Goal: Check status: Check status

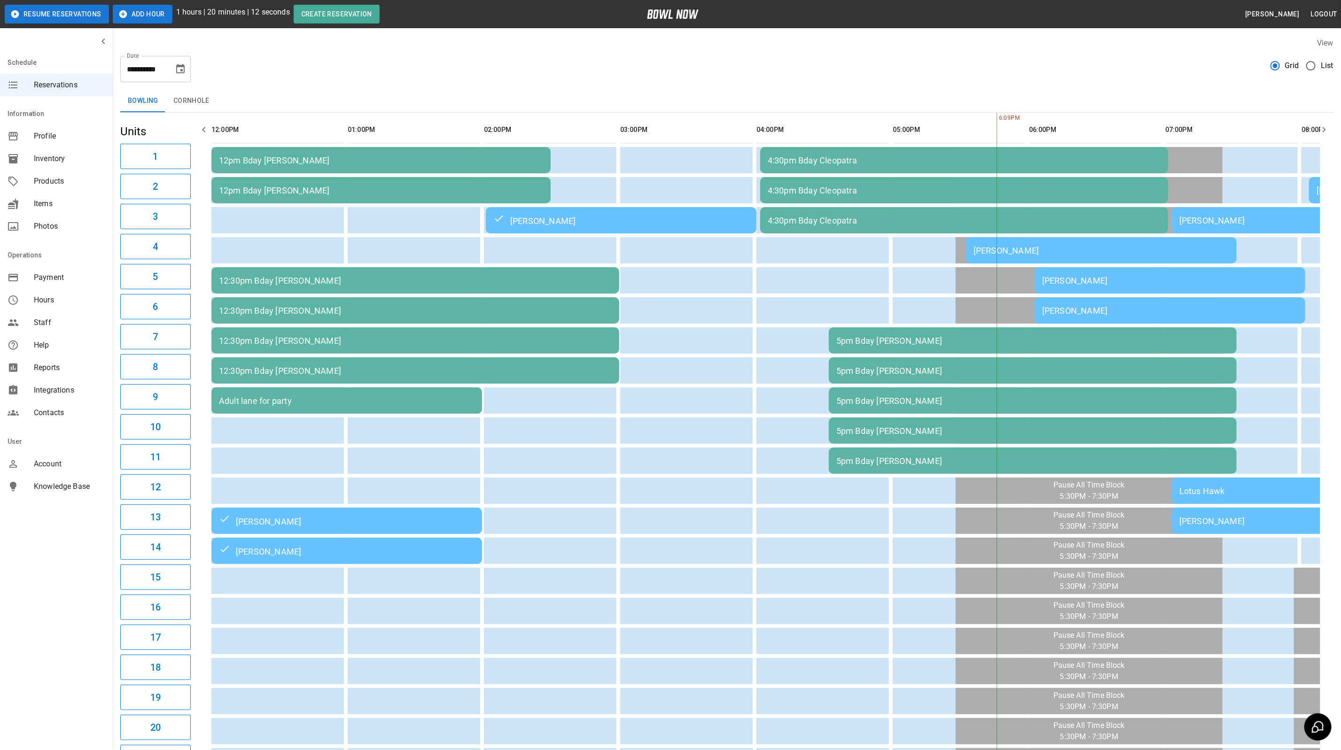
scroll to position [0, 513]
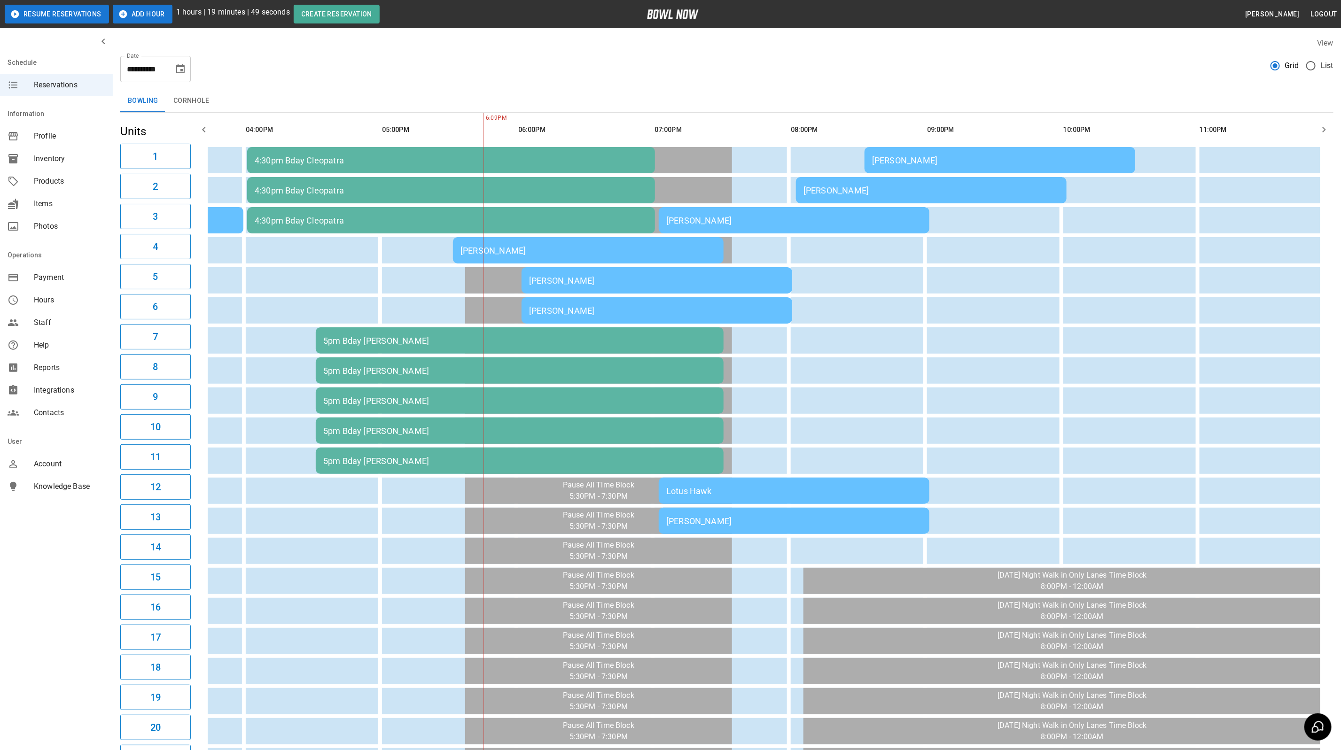
click at [922, 189] on div "[PERSON_NAME]" at bounding box center [931, 191] width 256 height 10
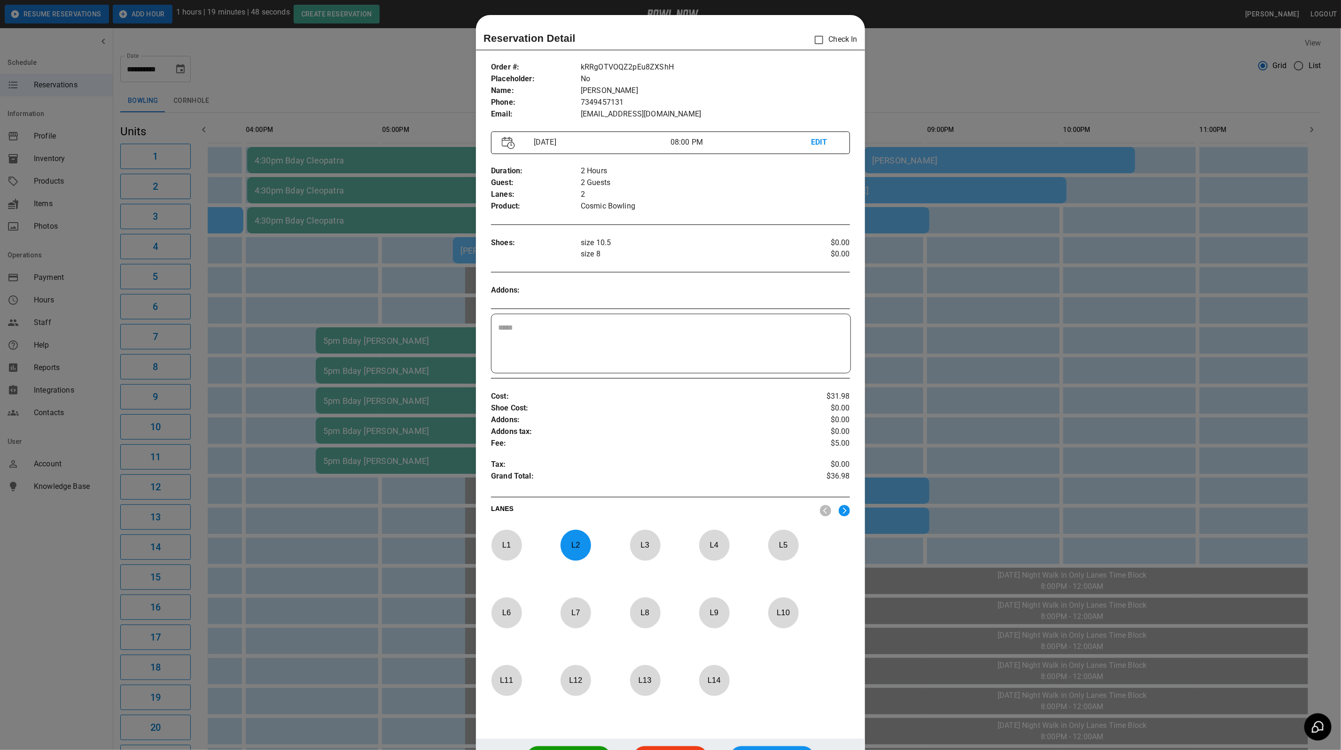
click at [835, 201] on p "Cosmic Bowling" at bounding box center [715, 207] width 269 height 12
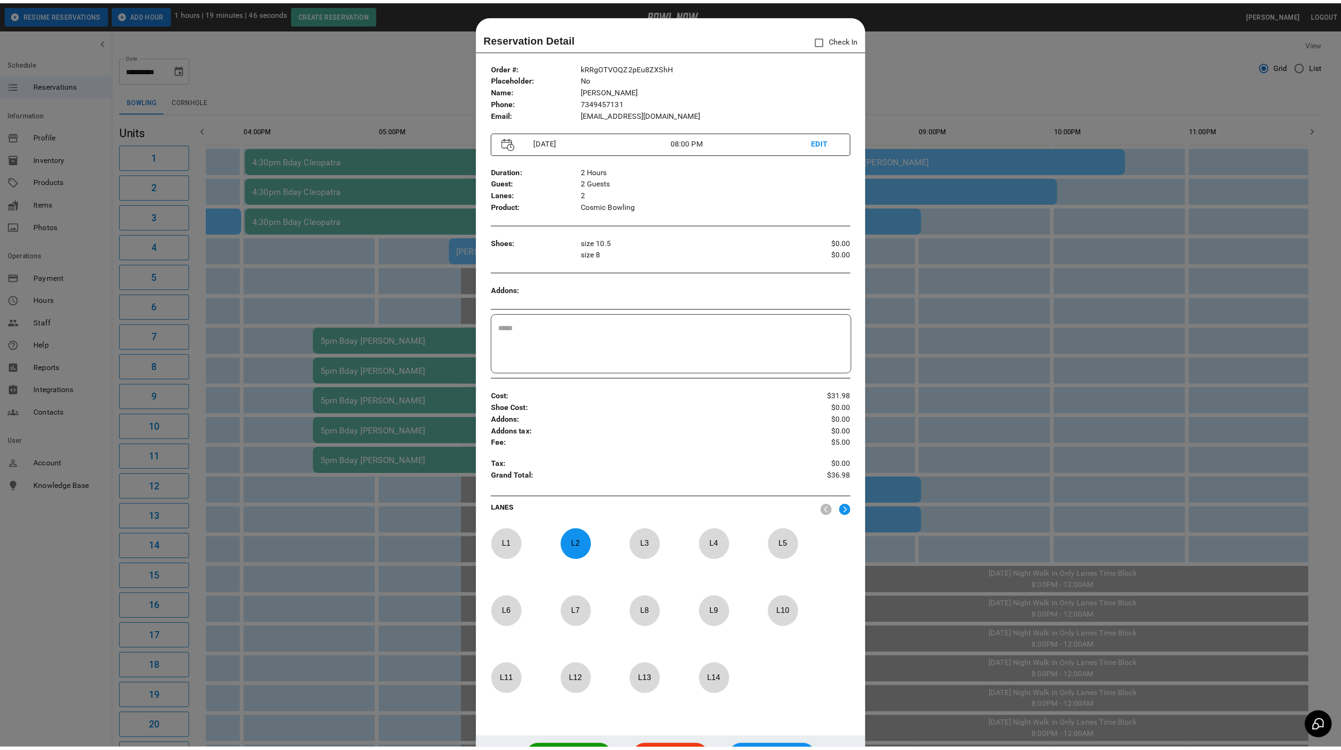
scroll to position [15, 0]
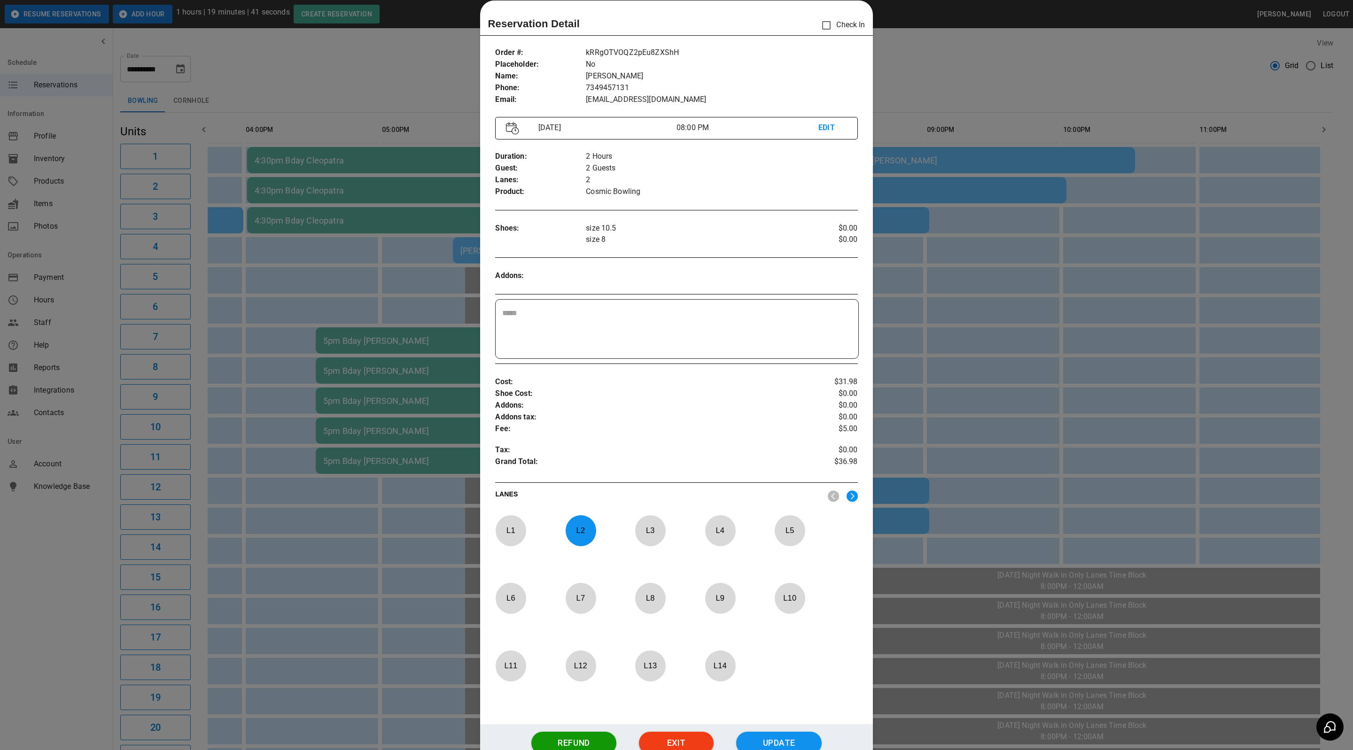
click at [1062, 77] on div at bounding box center [676, 375] width 1353 height 750
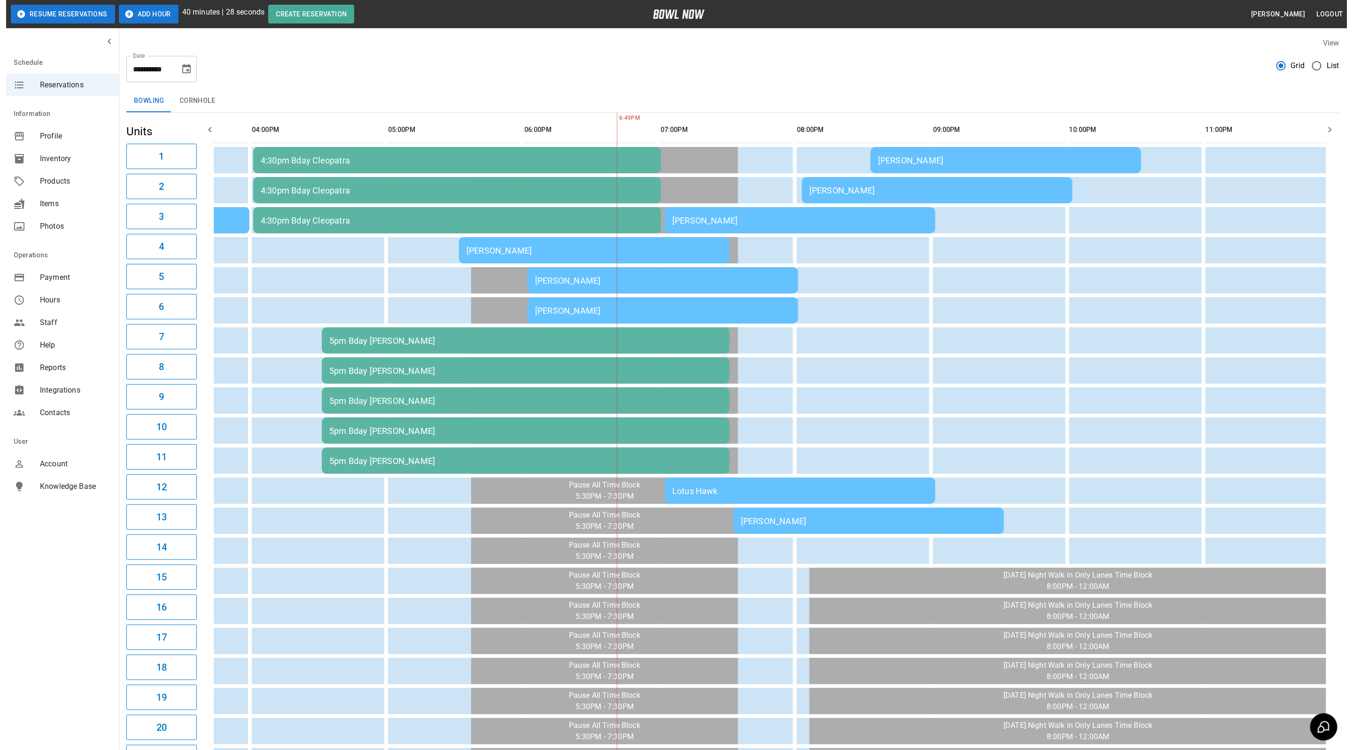
scroll to position [0, 502]
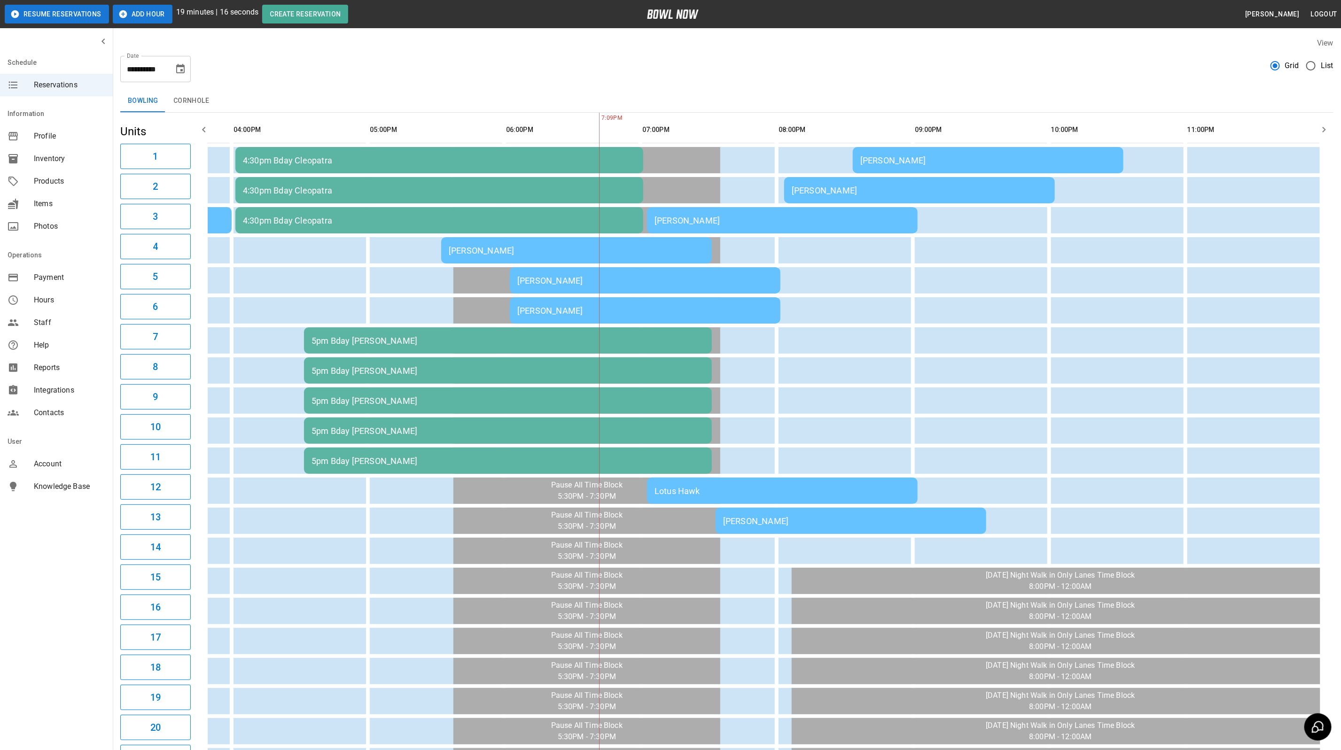
click at [582, 239] on td "[PERSON_NAME]" at bounding box center [576, 250] width 271 height 26
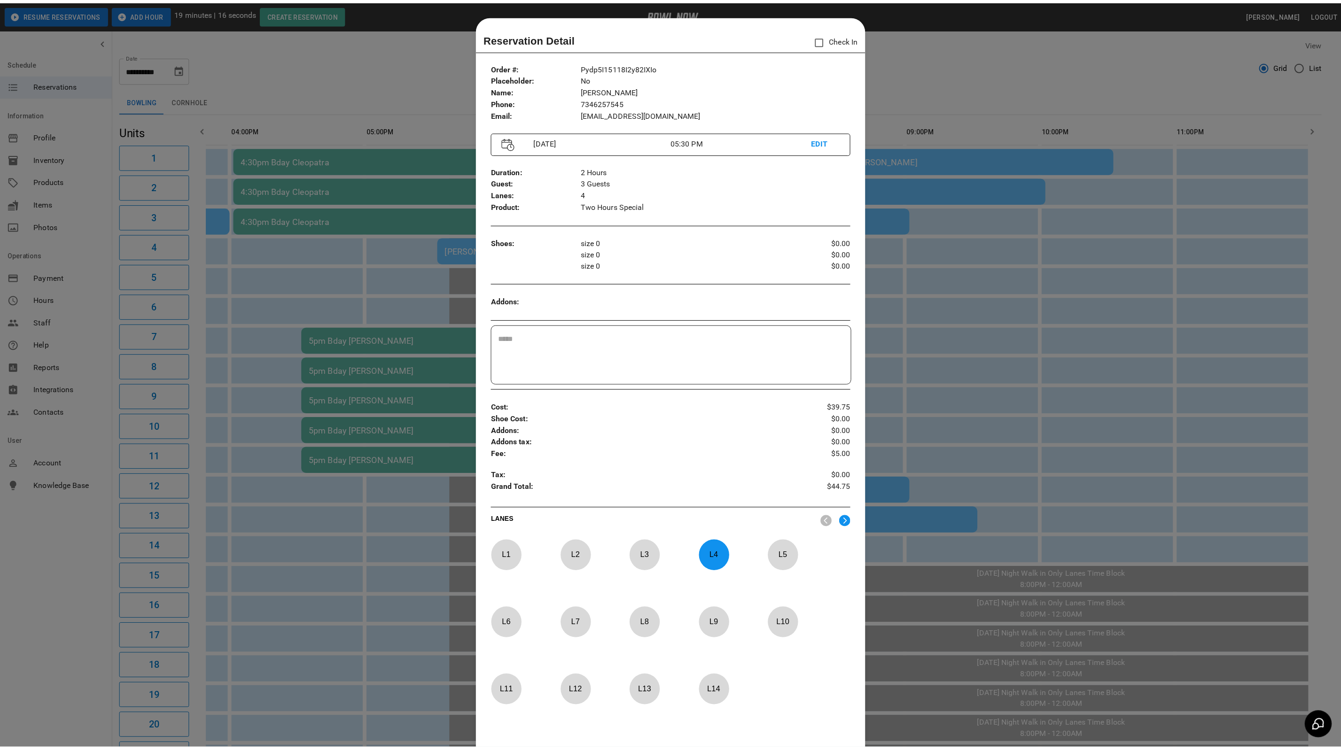
scroll to position [15, 0]
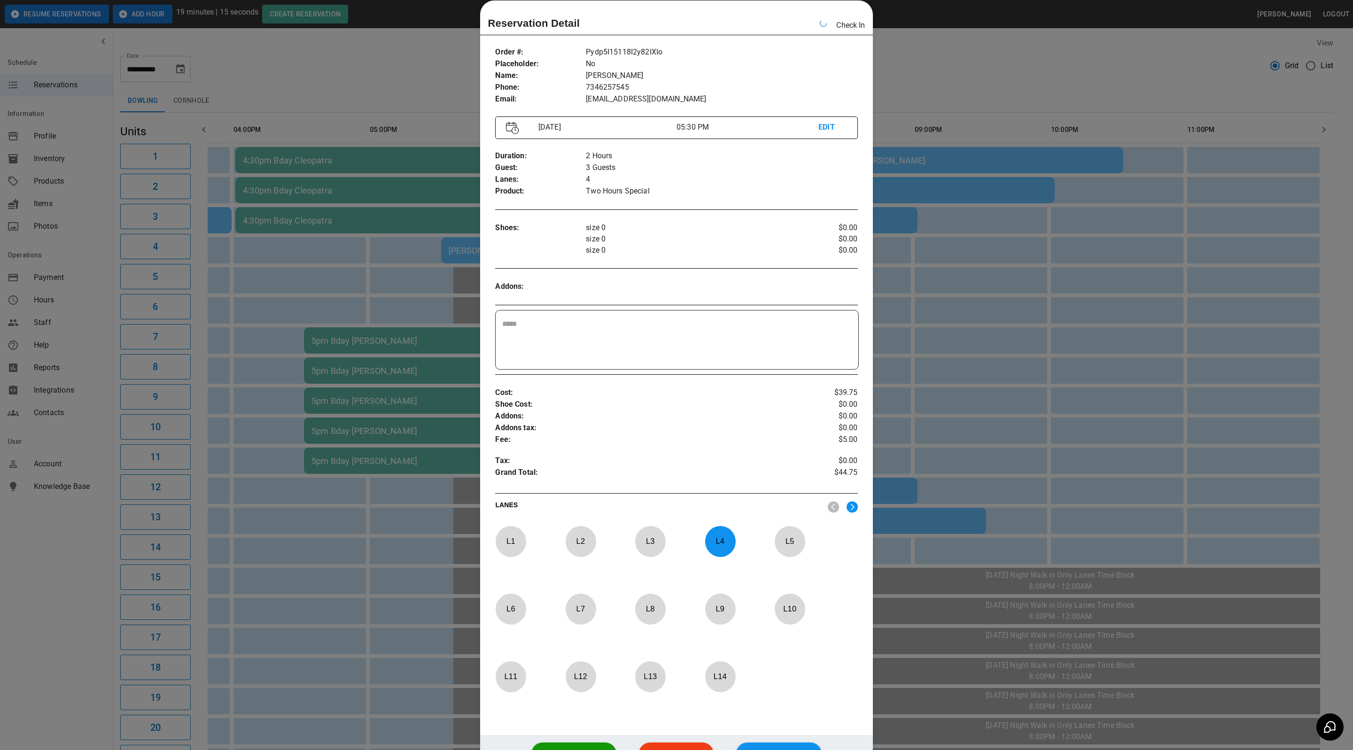
drag, startPoint x: 909, startPoint y: 70, endPoint x: 696, endPoint y: 192, distance: 245.1
click at [909, 70] on div at bounding box center [676, 375] width 1353 height 750
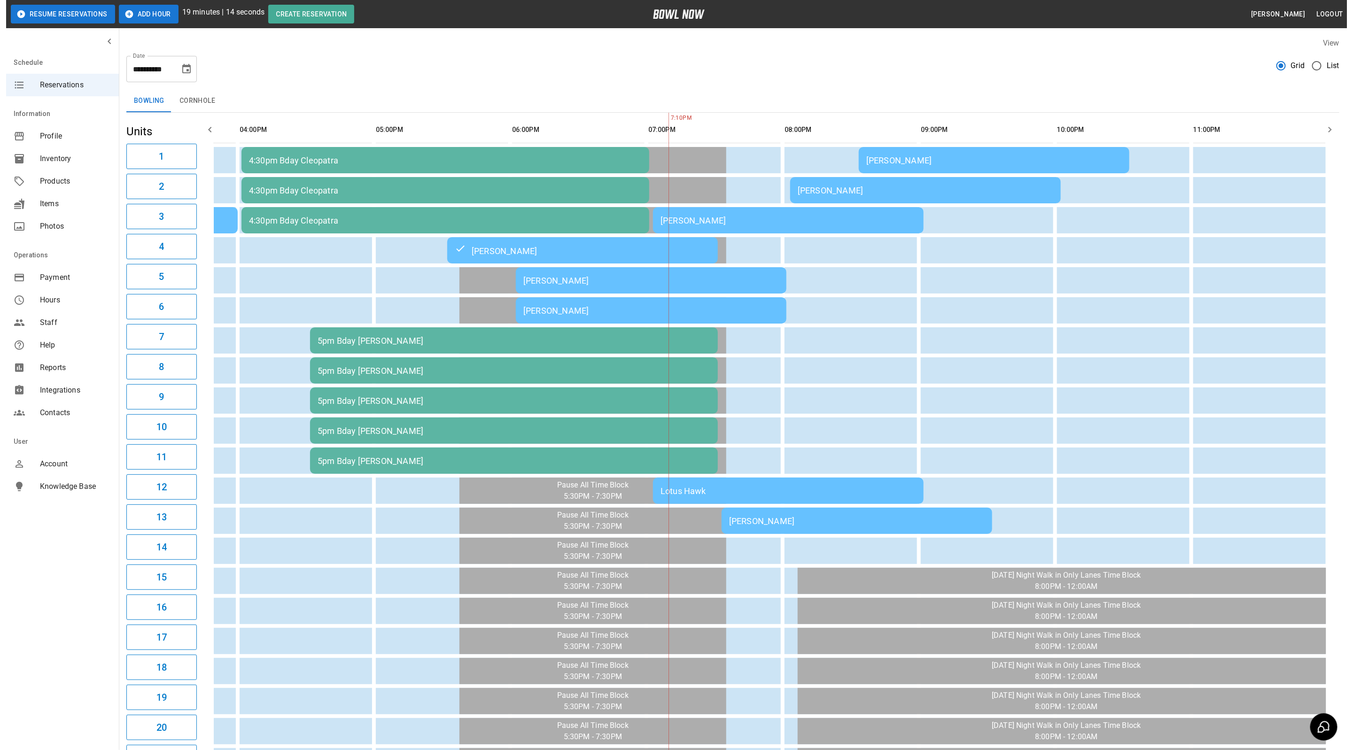
scroll to position [0, 513]
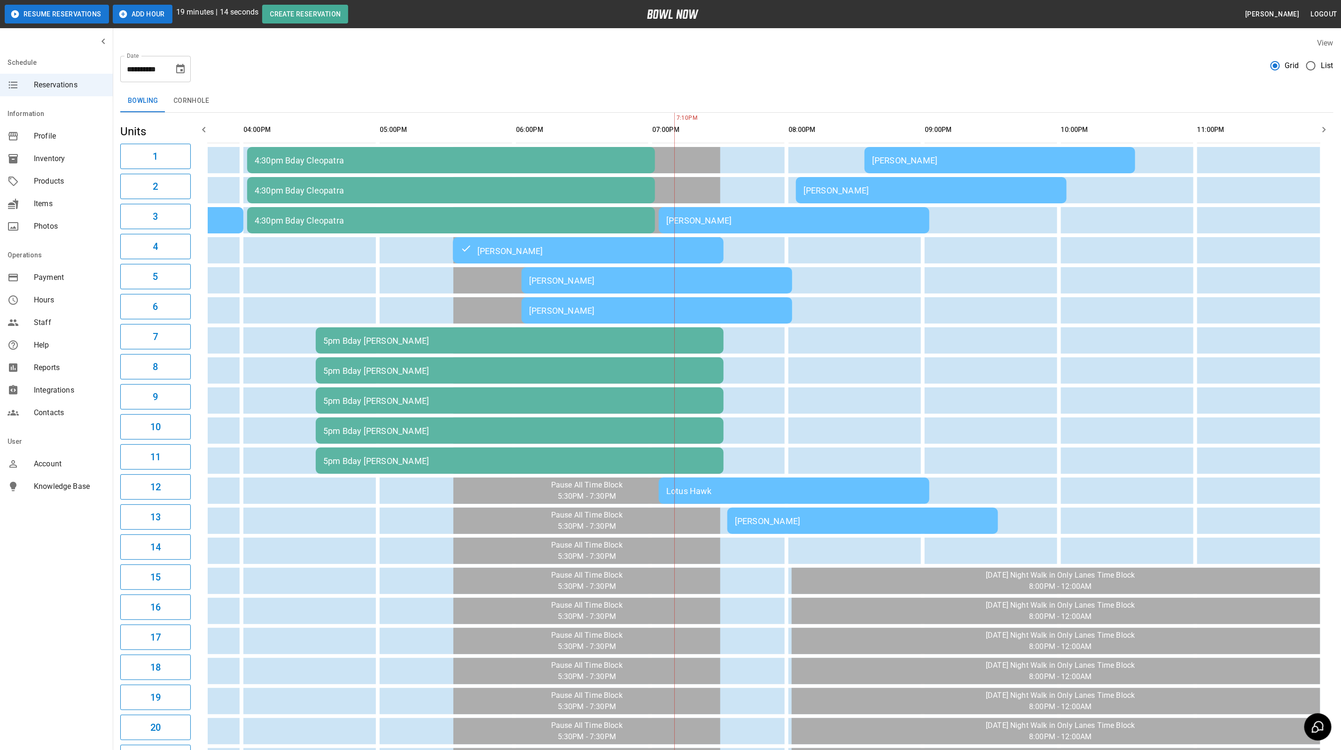
click at [593, 277] on div "[PERSON_NAME]" at bounding box center [657, 281] width 256 height 10
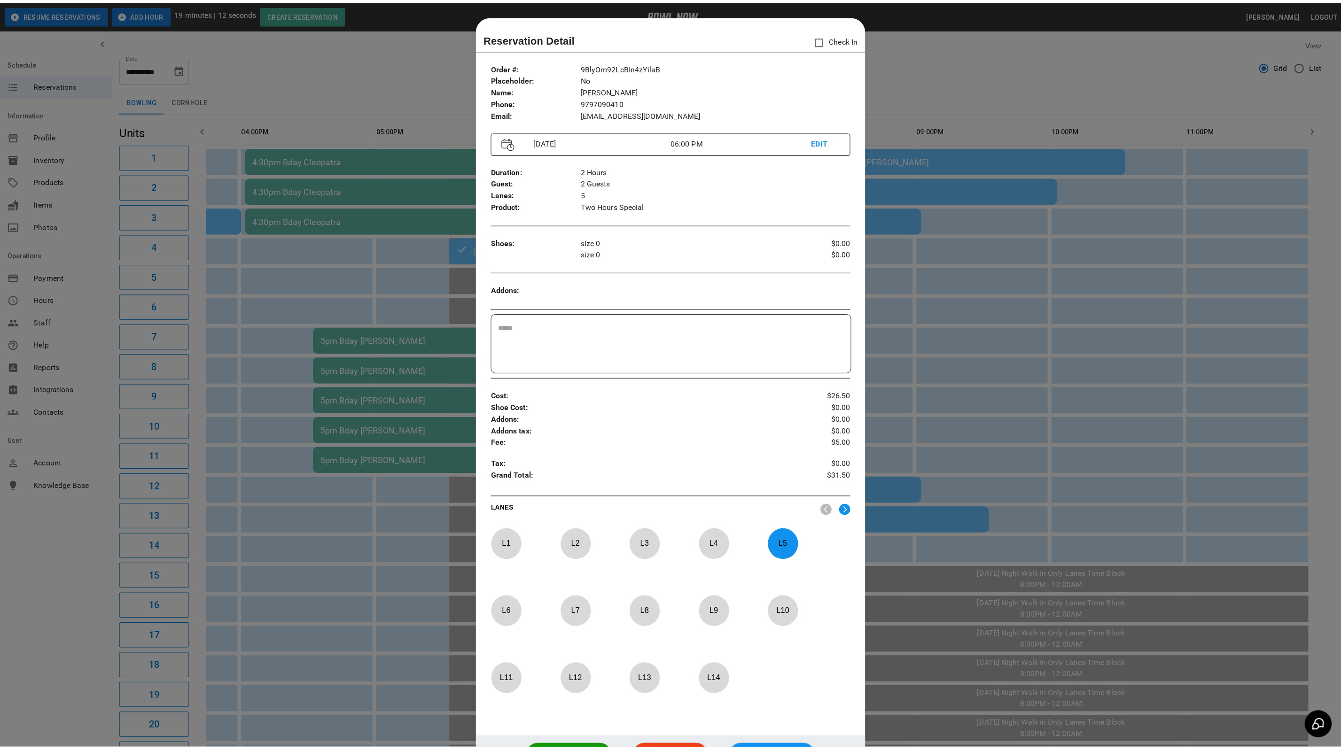
scroll to position [15, 0]
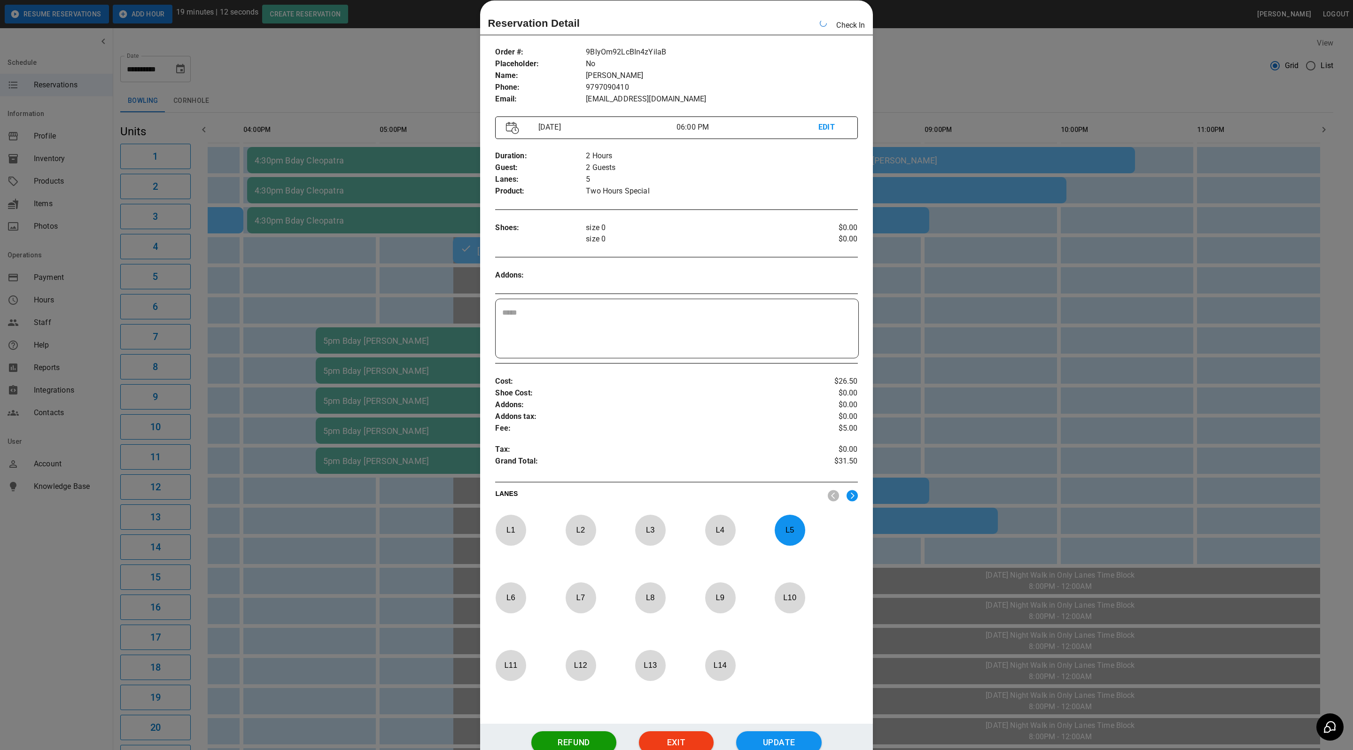
click at [926, 51] on div at bounding box center [676, 375] width 1353 height 750
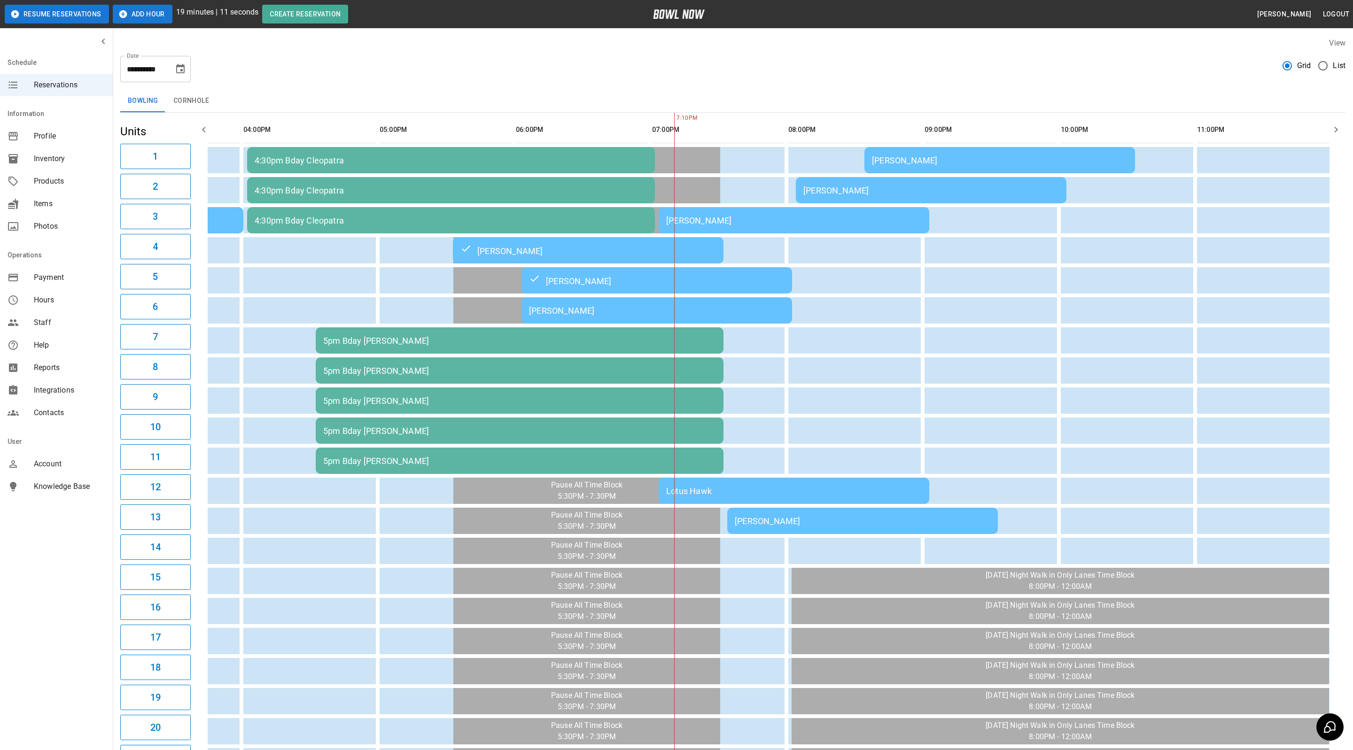
scroll to position [0, 490]
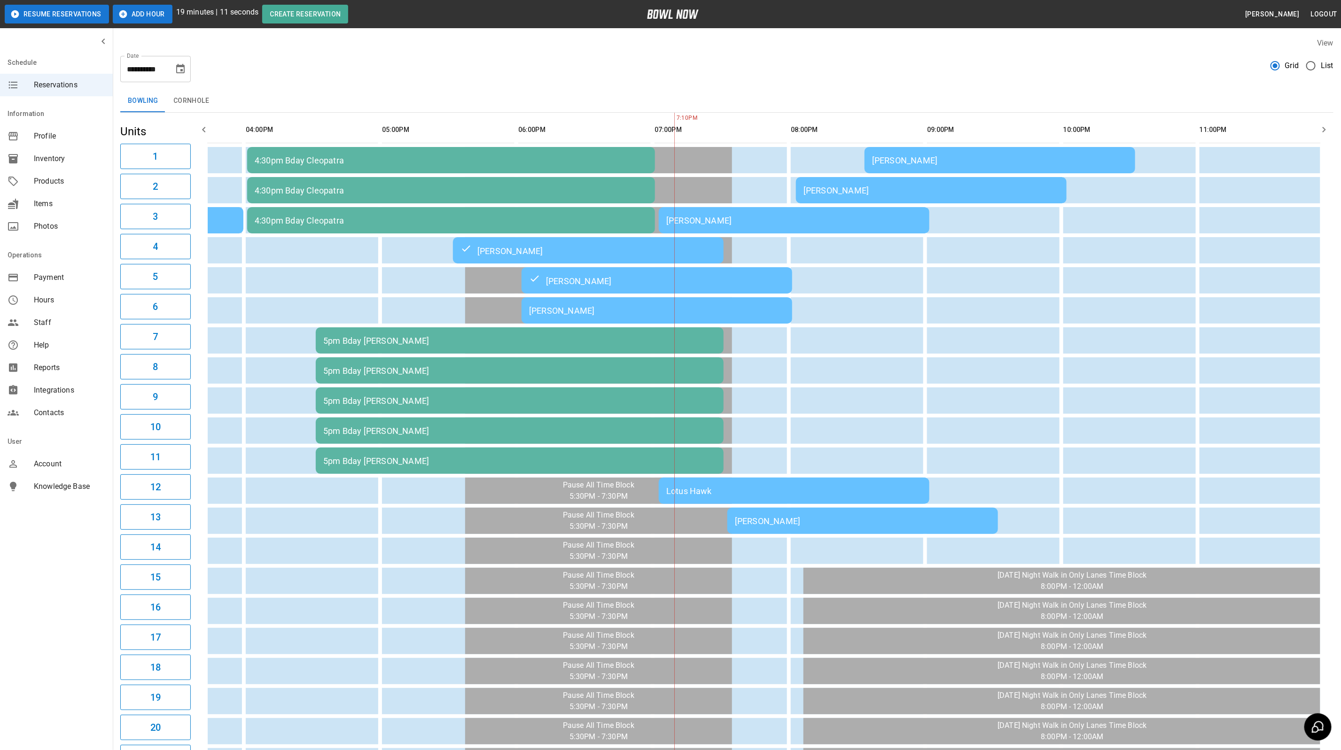
click at [585, 311] on div "[PERSON_NAME]" at bounding box center [657, 311] width 256 height 10
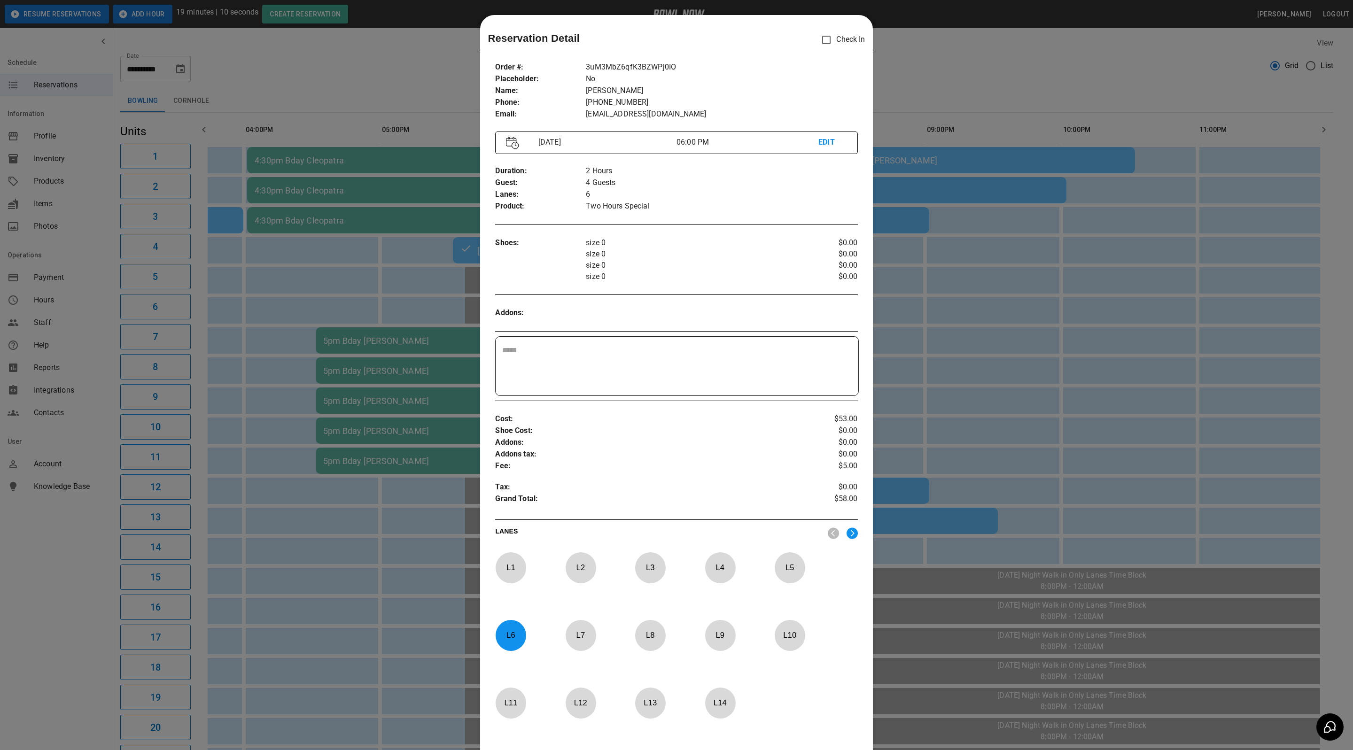
scroll to position [15, 0]
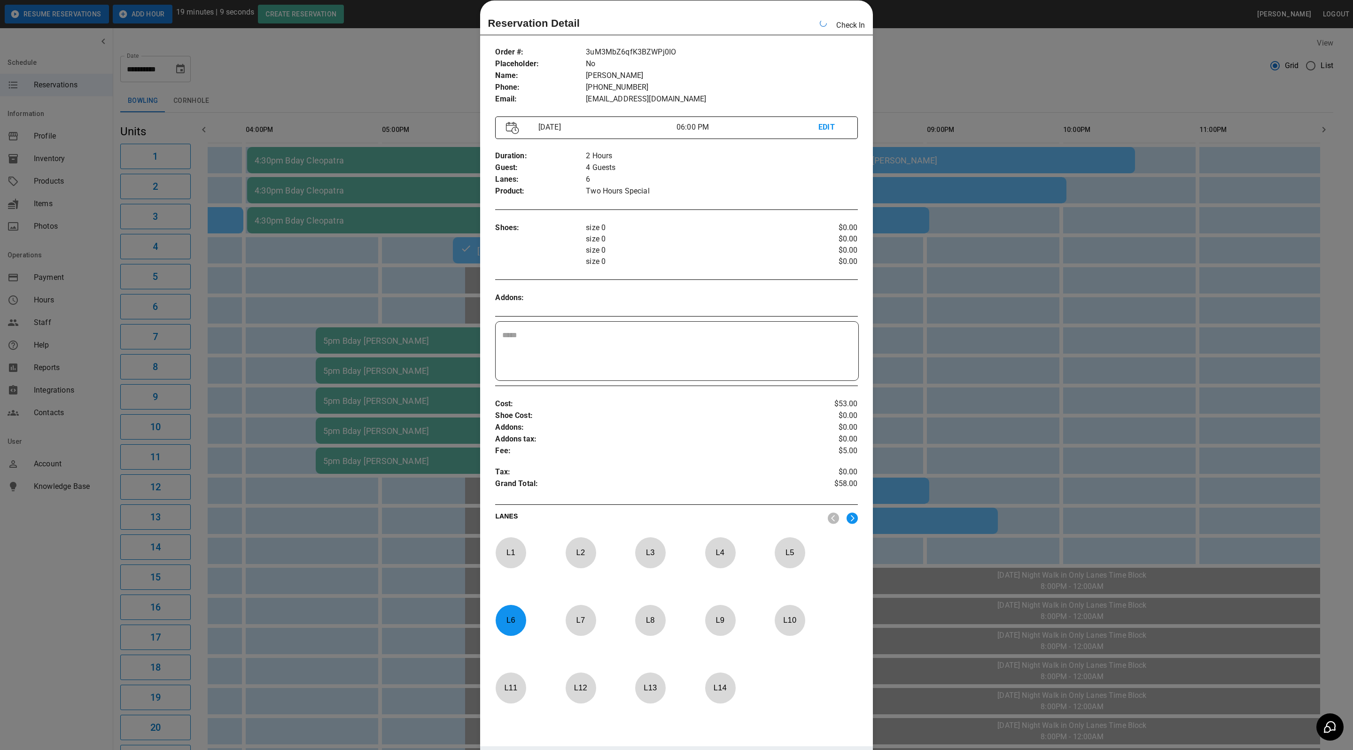
click at [947, 78] on div at bounding box center [676, 375] width 1353 height 750
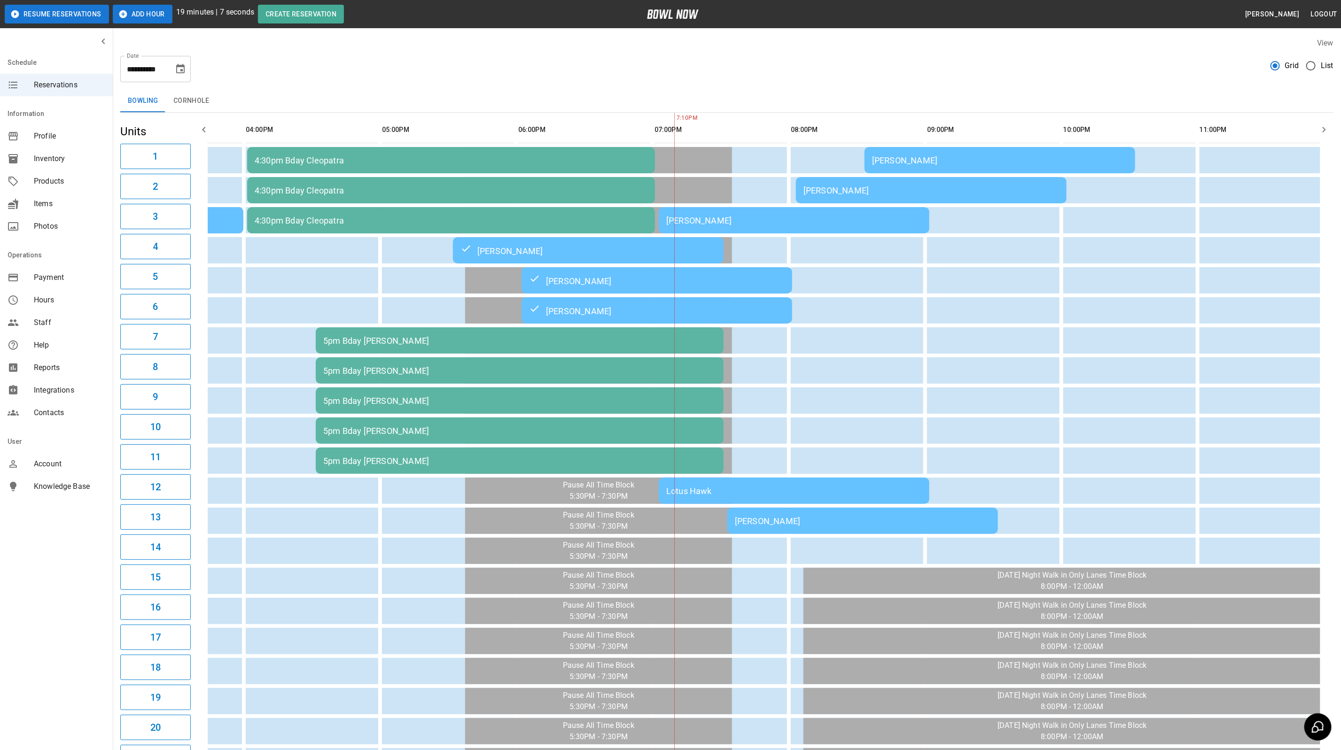
click at [718, 486] on div "Lotus Hawk" at bounding box center [794, 491] width 256 height 10
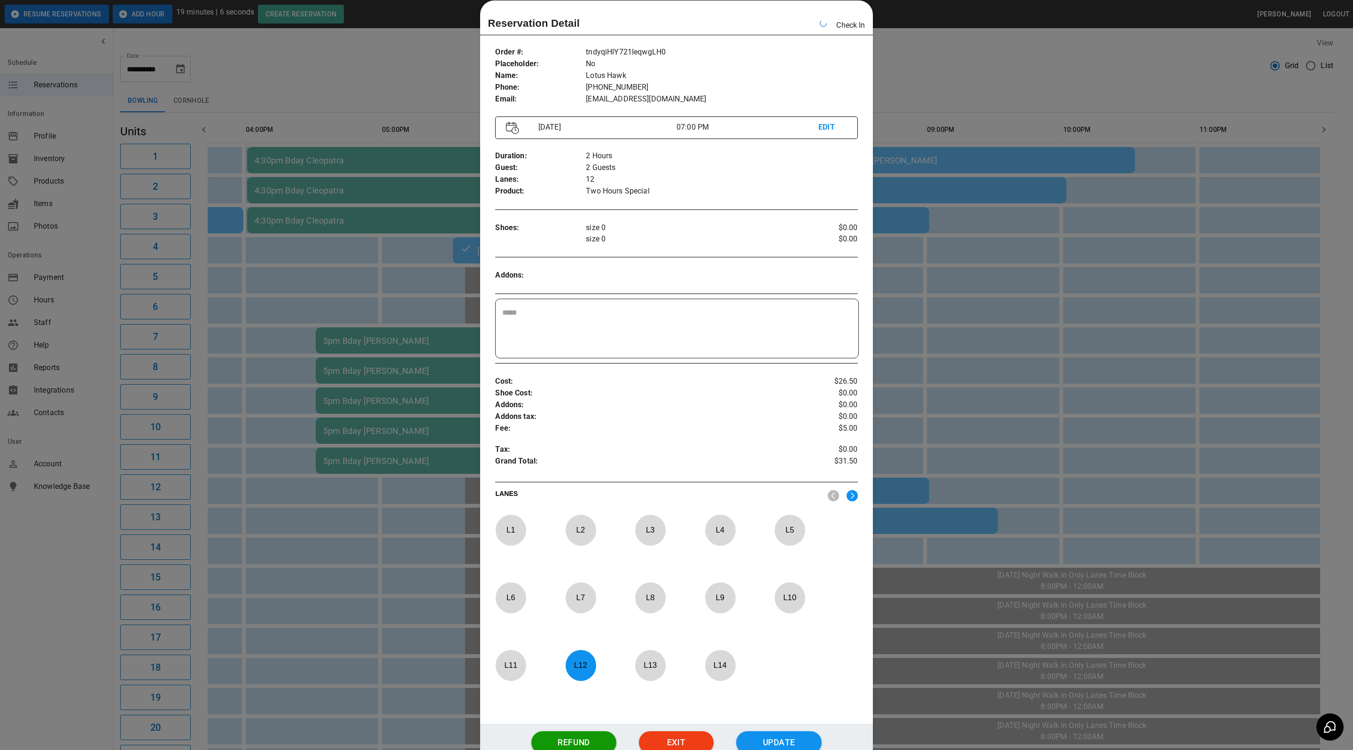
drag, startPoint x: 975, startPoint y: 58, endPoint x: 873, endPoint y: 131, distance: 125.9
click at [975, 58] on div at bounding box center [676, 375] width 1353 height 750
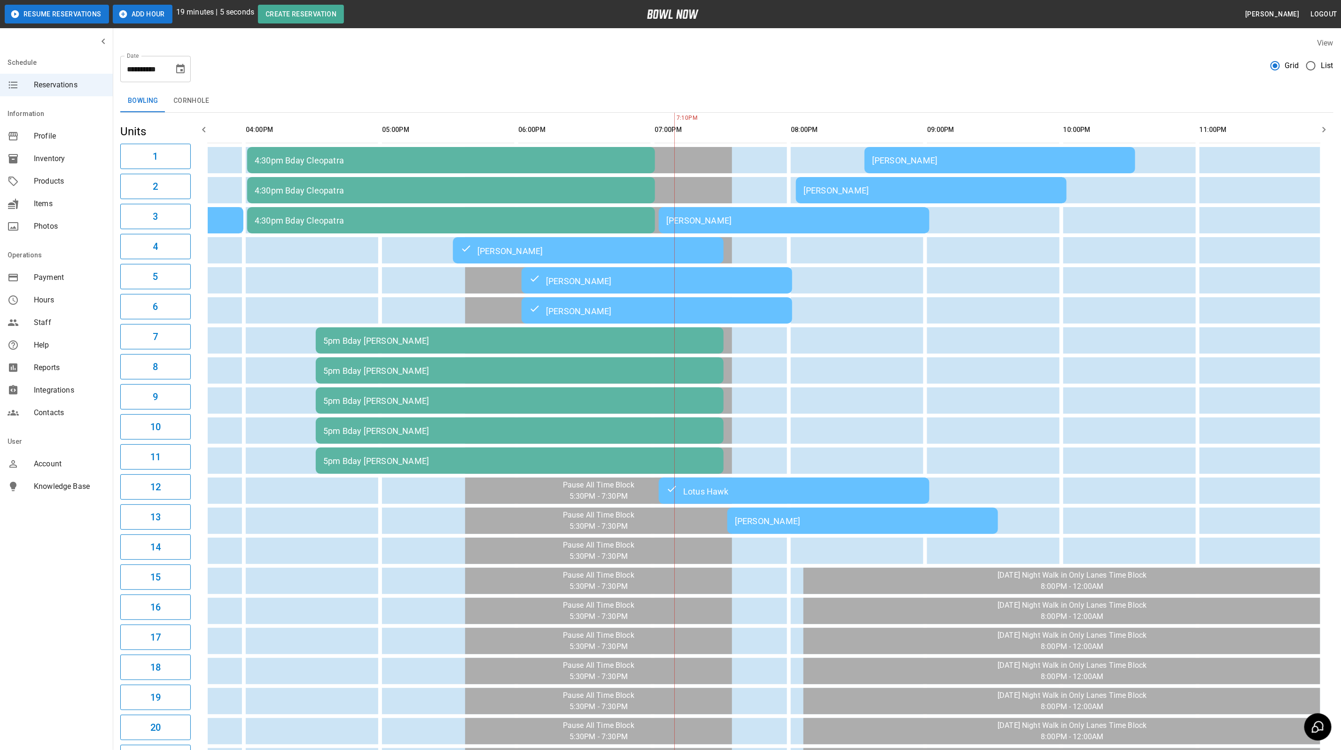
click at [706, 223] on div "[PERSON_NAME]" at bounding box center [794, 221] width 256 height 10
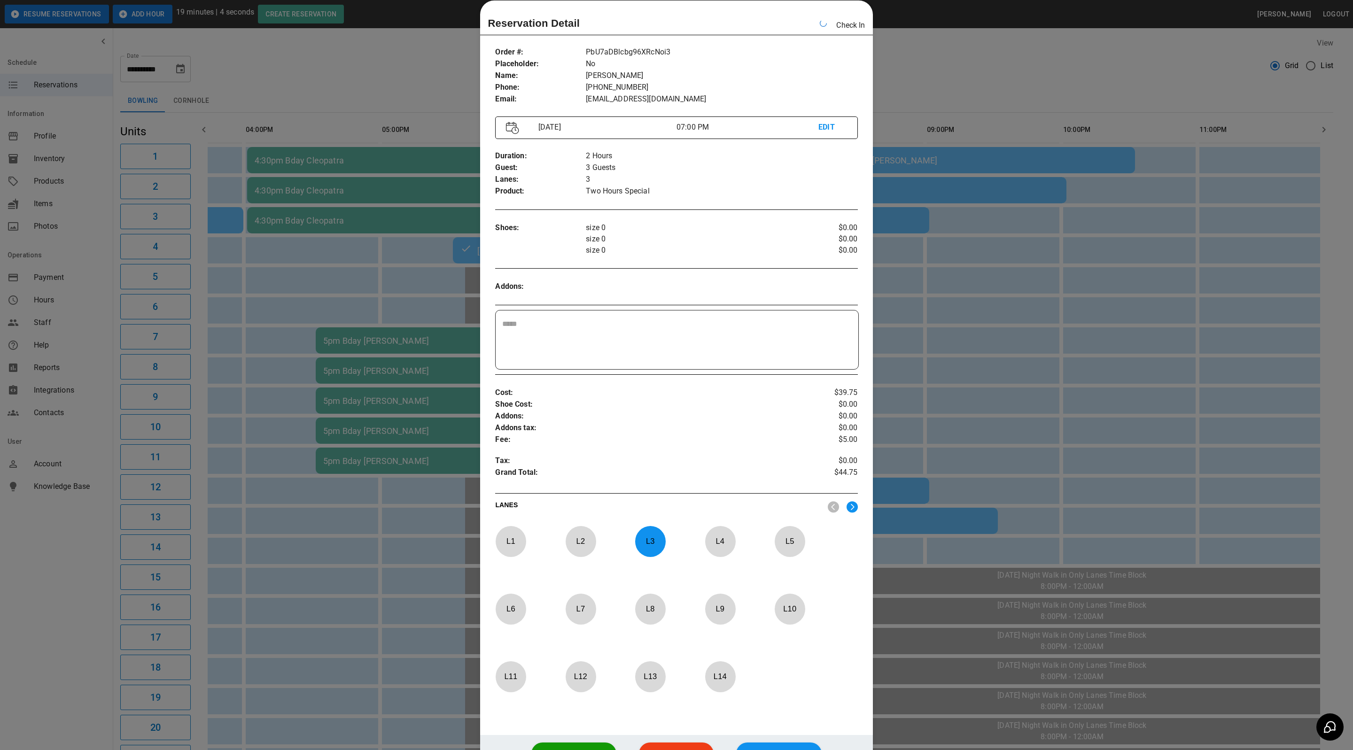
click at [971, 72] on div at bounding box center [676, 375] width 1353 height 750
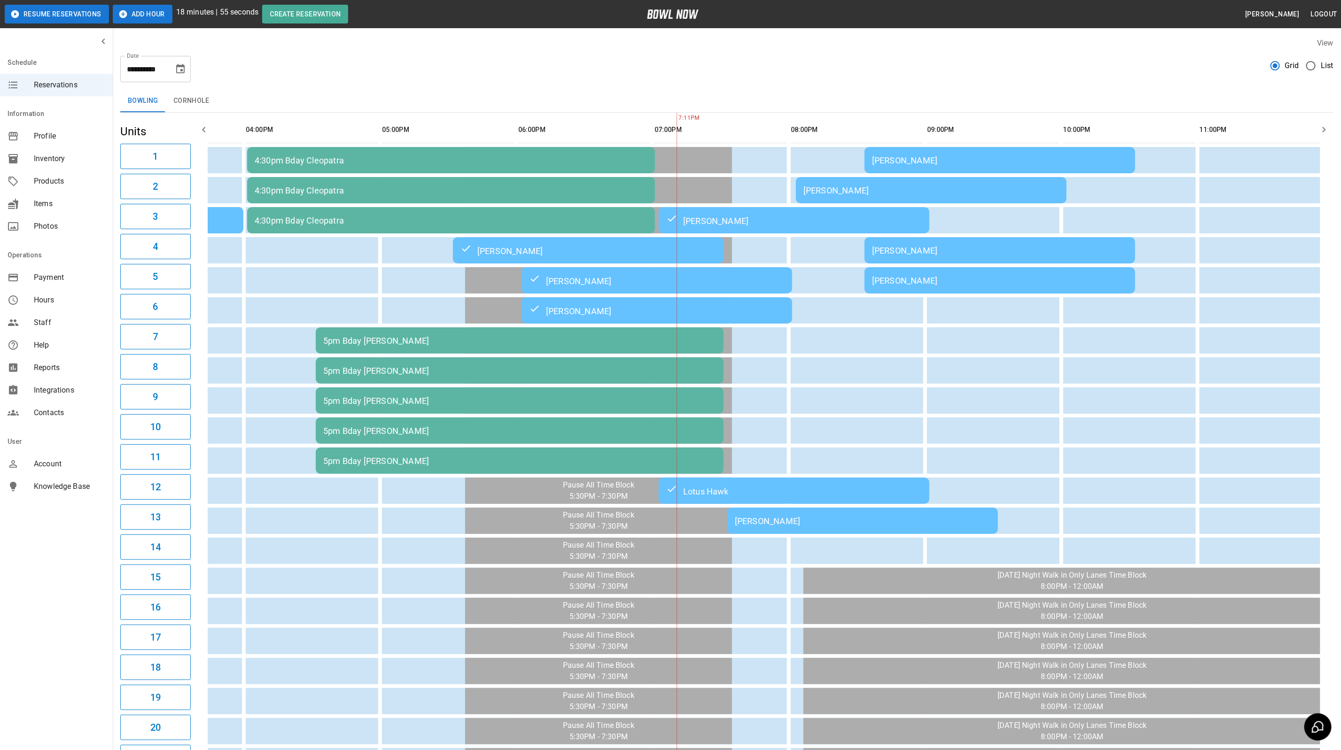
click at [932, 253] on div "[PERSON_NAME]" at bounding box center [1000, 251] width 256 height 10
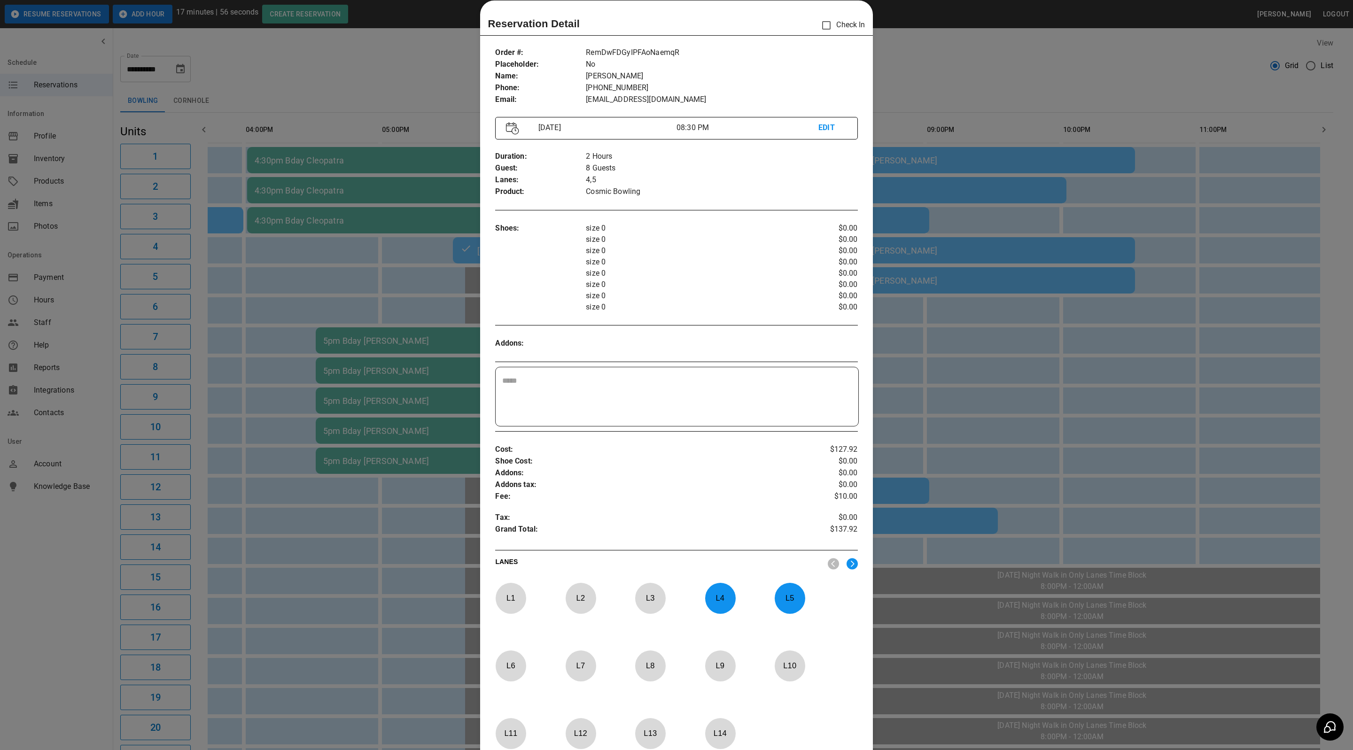
click at [957, 88] on div at bounding box center [676, 375] width 1353 height 750
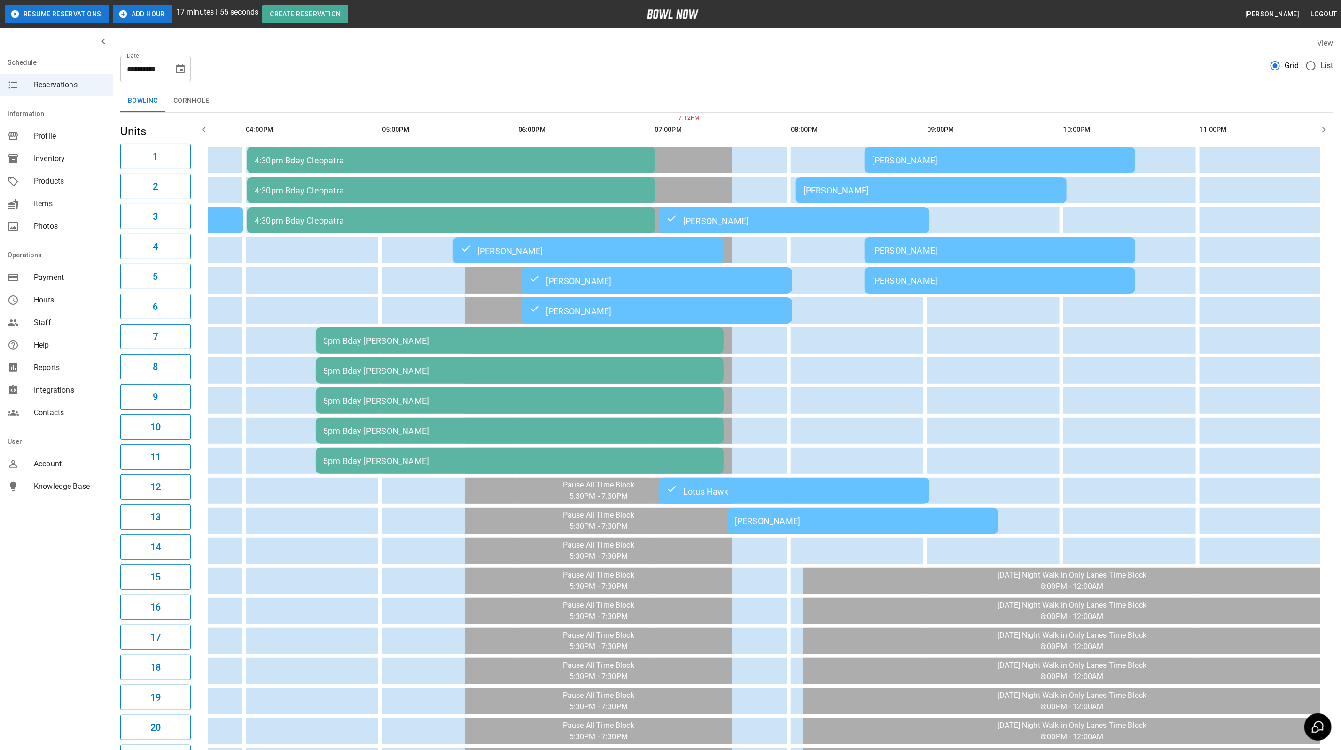
click at [874, 186] on div "[PERSON_NAME]" at bounding box center [931, 191] width 256 height 10
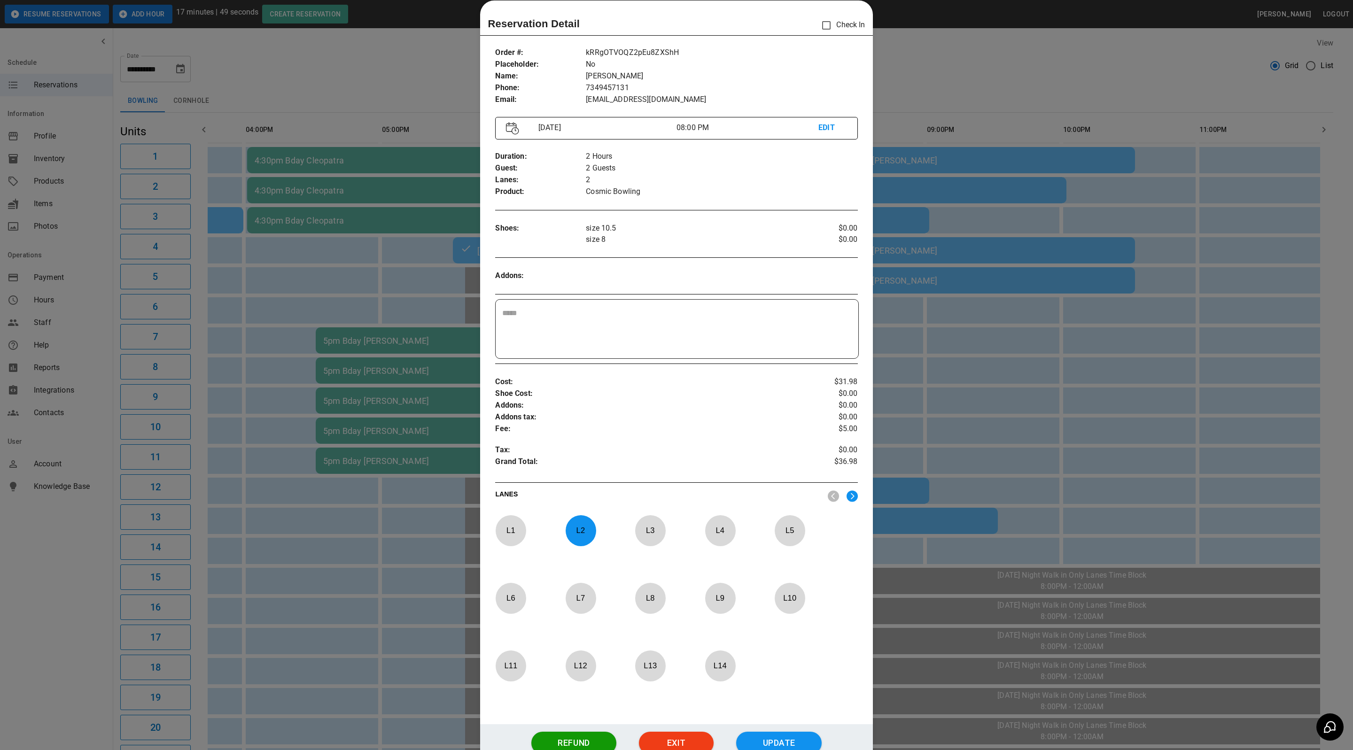
click at [1005, 83] on div at bounding box center [676, 375] width 1353 height 750
